Goal: Task Accomplishment & Management: Manage account settings

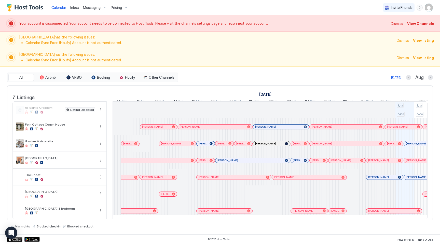
scroll to position [0, 283]
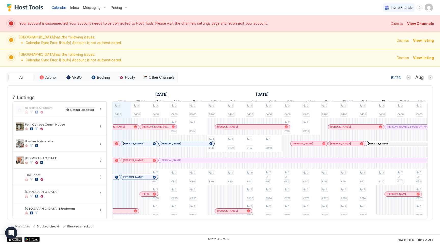
click at [419, 24] on span "View Channels" at bounding box center [420, 23] width 27 height 5
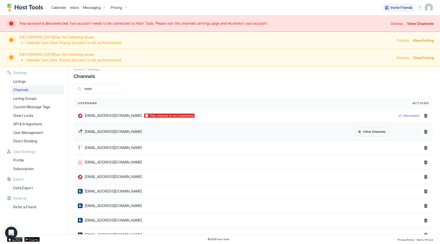
scroll to position [47, 0]
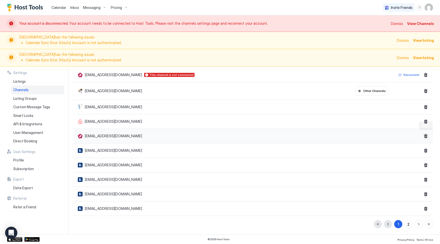
click at [426, 137] on button "Delete" at bounding box center [426, 136] width 6 height 6
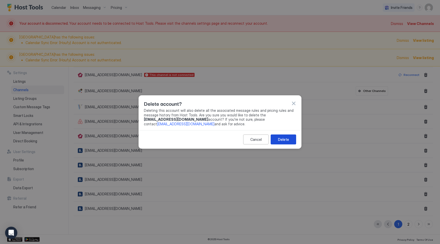
click at [287, 140] on div "Delete" at bounding box center [283, 139] width 11 height 5
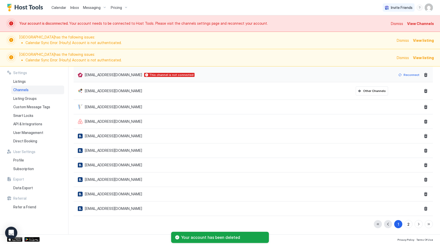
click at [412, 75] on div "Reconnect" at bounding box center [412, 75] width 16 height 5
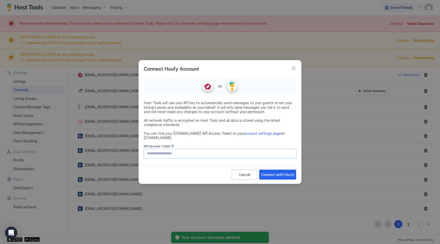
click at [249, 151] on input "Input Field" at bounding box center [220, 153] width 152 height 9
paste input "**********"
type input "**********"
click at [270, 173] on div "Connect with Houfy" at bounding box center [277, 174] width 33 height 5
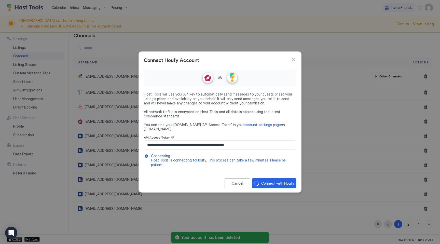
scroll to position [0, 0]
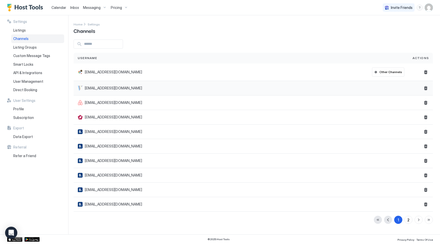
drag, startPoint x: 133, startPoint y: 89, endPoint x: 88, endPoint y: 90, distance: 45.6
click at [88, 90] on div "[EMAIL_ADDRESS][DOMAIN_NAME]" at bounding box center [241, 88] width 327 height 5
drag, startPoint x: 124, startPoint y: 118, endPoint x: 85, endPoint y: 118, distance: 39.2
click at [85, 118] on div "[EMAIL_ADDRESS][DOMAIN_NAME]" at bounding box center [241, 117] width 327 height 5
copy span "[EMAIL_ADDRESS][DOMAIN_NAME]"
